Goal: Navigation & Orientation: Find specific page/section

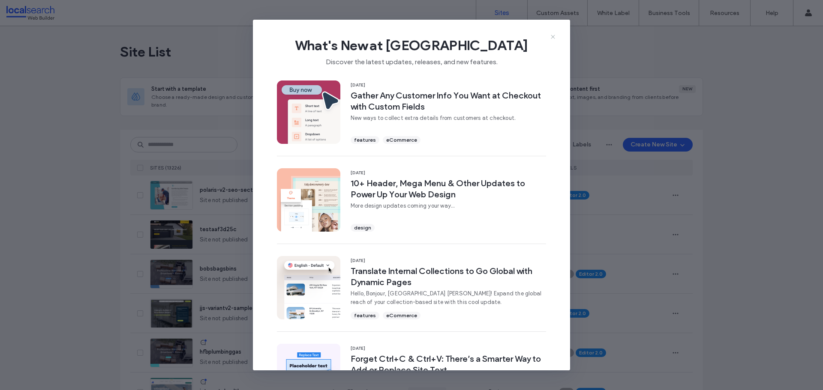
click at [553, 35] on icon at bounding box center [552, 36] width 7 height 7
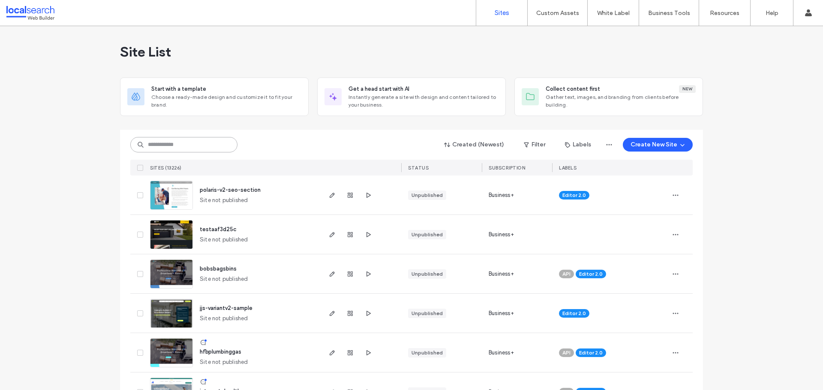
click at [180, 143] on input at bounding box center [183, 144] width 107 height 15
paste input "**********"
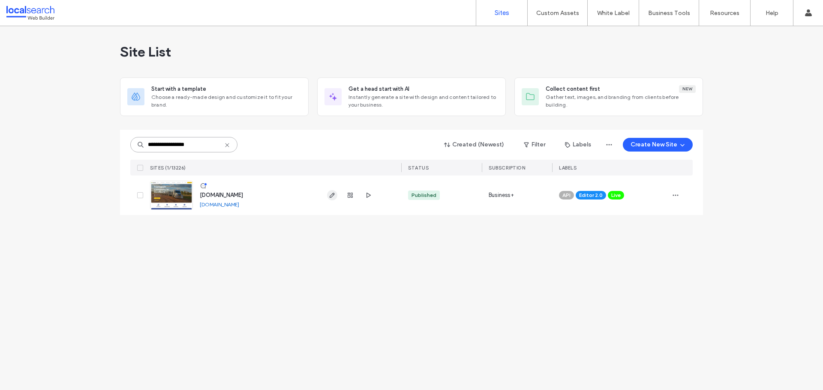
type input "**********"
click at [332, 196] on icon "button" at bounding box center [332, 195] width 7 height 7
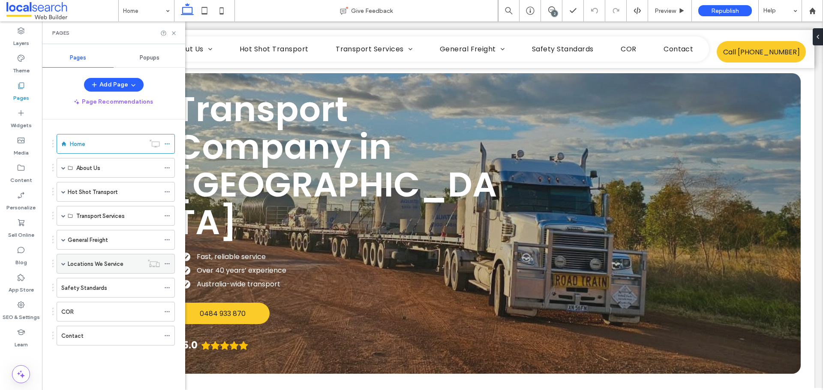
click at [166, 263] on icon at bounding box center [167, 264] width 6 height 6
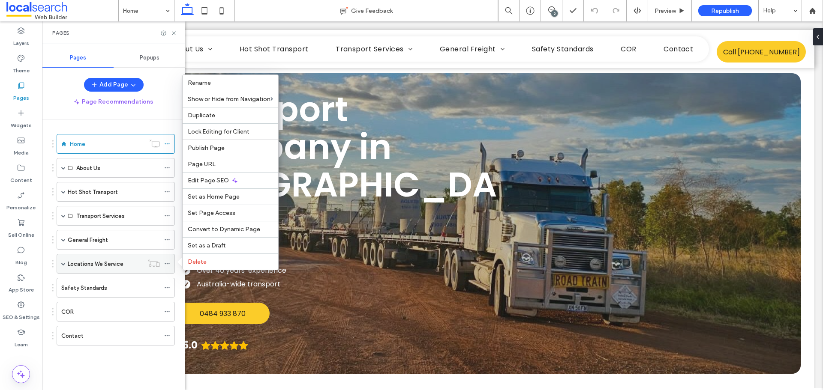
click at [66, 264] on div "Locations We Service" at bounding box center [116, 264] width 118 height 20
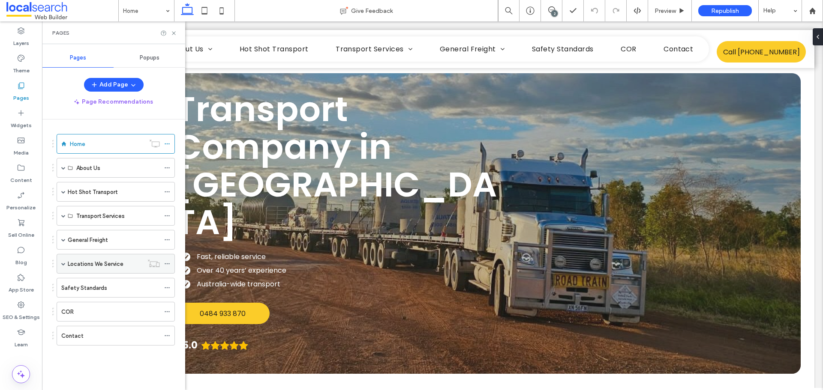
click at [63, 263] on span at bounding box center [63, 264] width 4 height 4
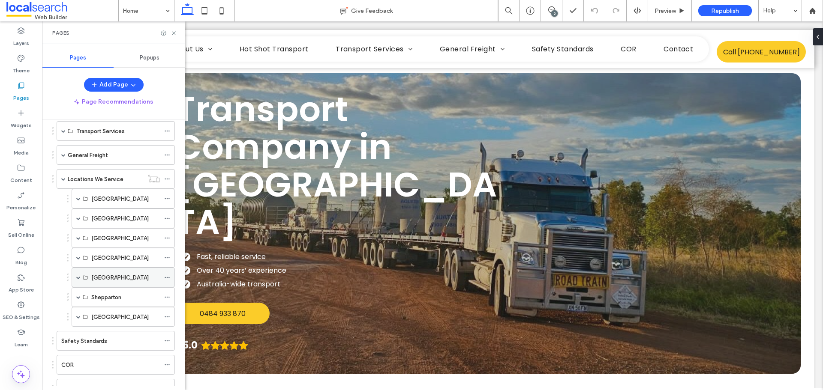
scroll to position [86, 0]
click at [78, 198] on span at bounding box center [78, 198] width 4 height 4
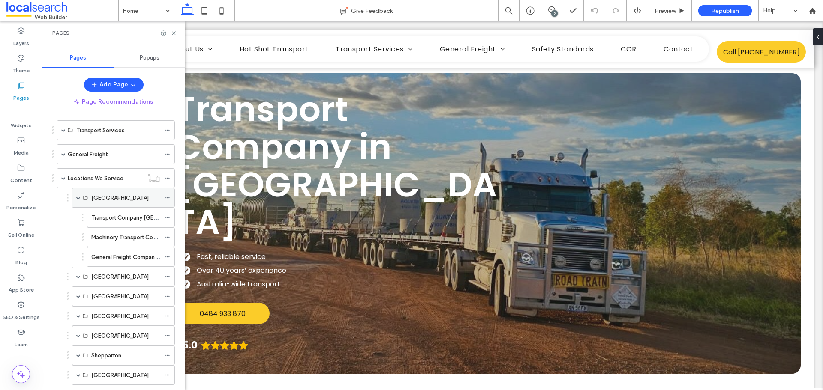
click at [76, 197] on div "[GEOGRAPHIC_DATA]" at bounding box center [123, 198] width 103 height 20
click at [78, 198] on span at bounding box center [78, 198] width 4 height 4
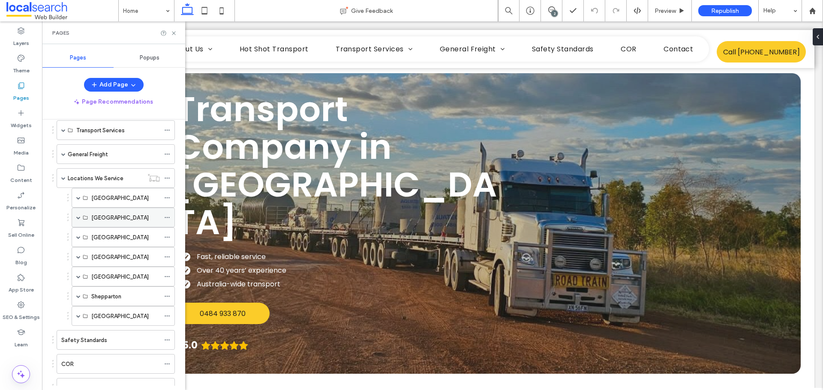
click at [78, 215] on span at bounding box center [78, 217] width 4 height 19
click at [75, 237] on div "[GEOGRAPHIC_DATA]" at bounding box center [123, 238] width 103 height 20
click at [78, 237] on span at bounding box center [78, 237] width 4 height 4
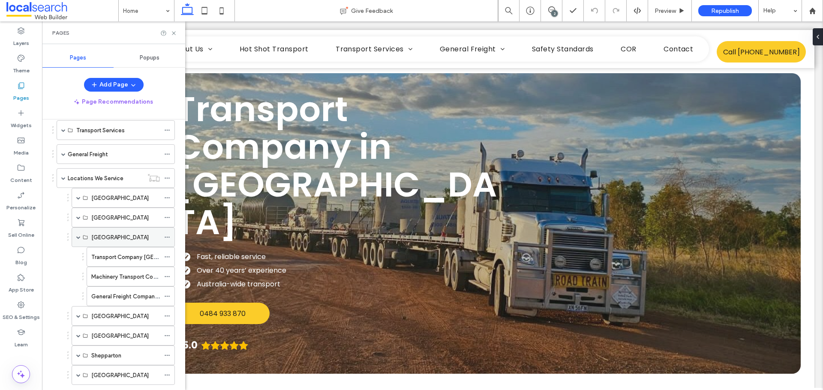
click at [78, 237] on span at bounding box center [78, 237] width 4 height 4
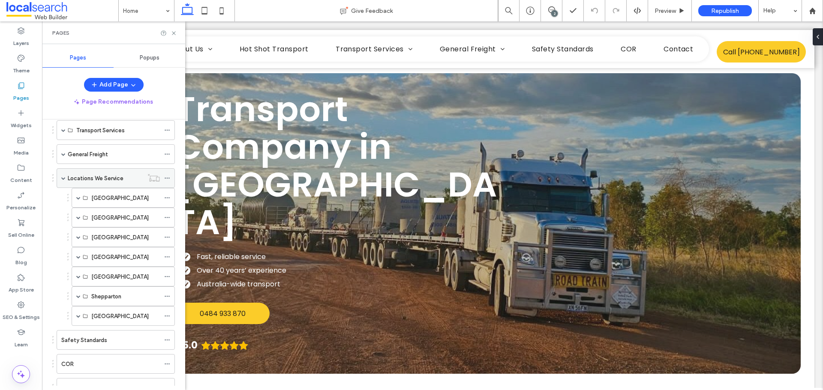
click at [60, 178] on div "Locations We Service" at bounding box center [116, 178] width 118 height 20
click at [63, 180] on span at bounding box center [63, 178] width 4 height 4
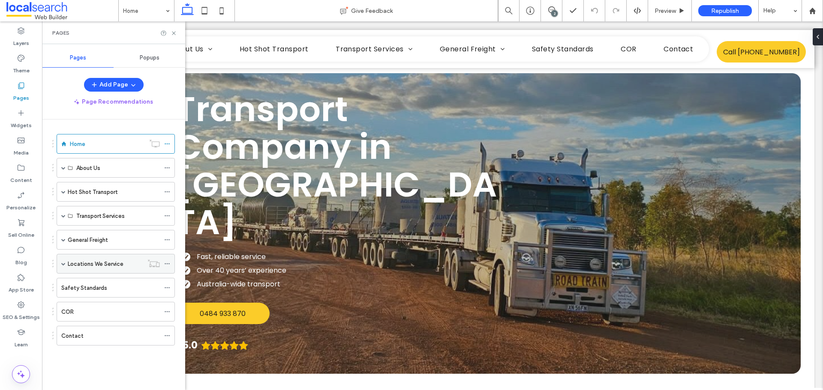
click at [63, 265] on span at bounding box center [63, 264] width 4 height 4
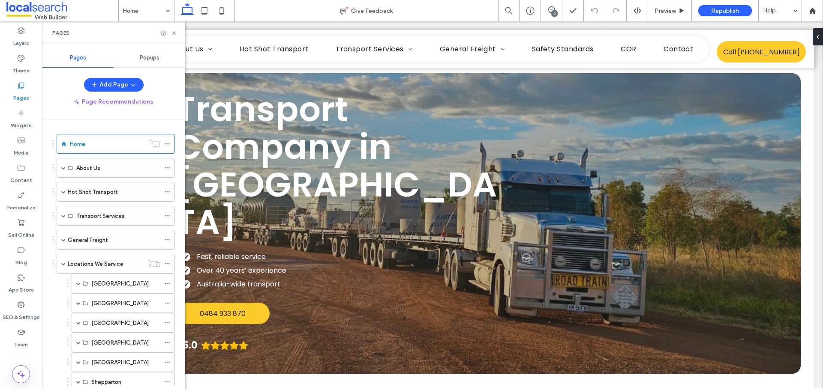
scroll to position [86, 0]
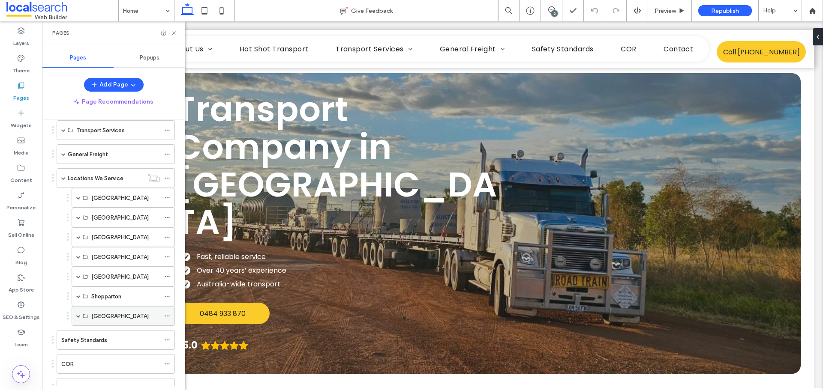
click at [78, 316] on span at bounding box center [78, 316] width 4 height 4
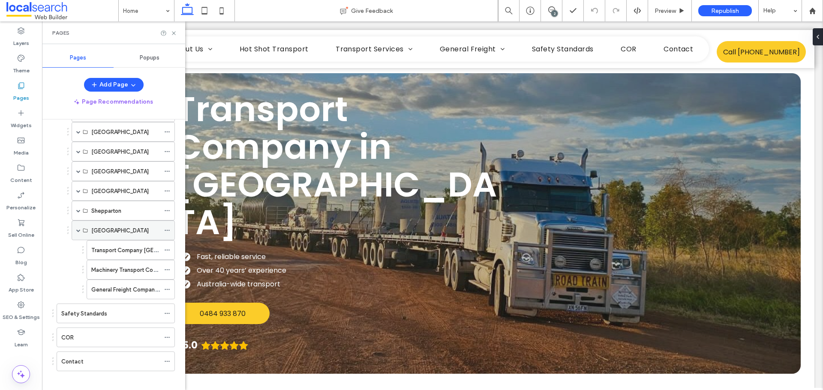
click at [77, 226] on span at bounding box center [78, 230] width 4 height 19
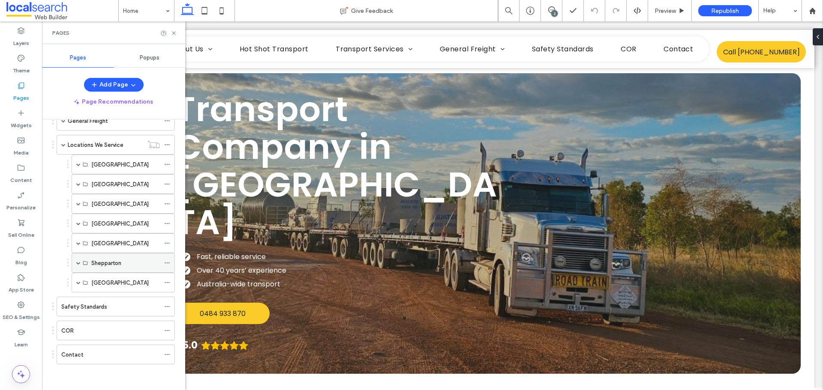
click at [76, 265] on span at bounding box center [78, 263] width 4 height 4
